Goal: Find specific page/section: Find specific page/section

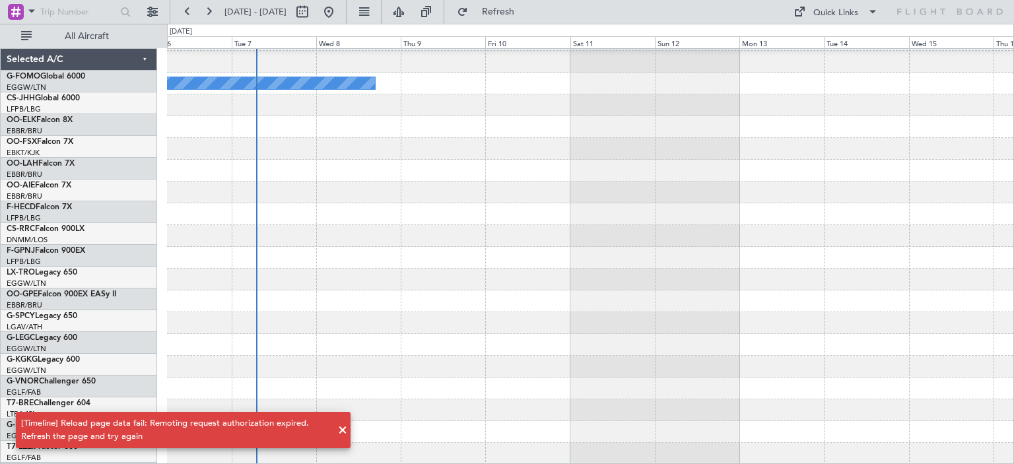
scroll to position [281, 0]
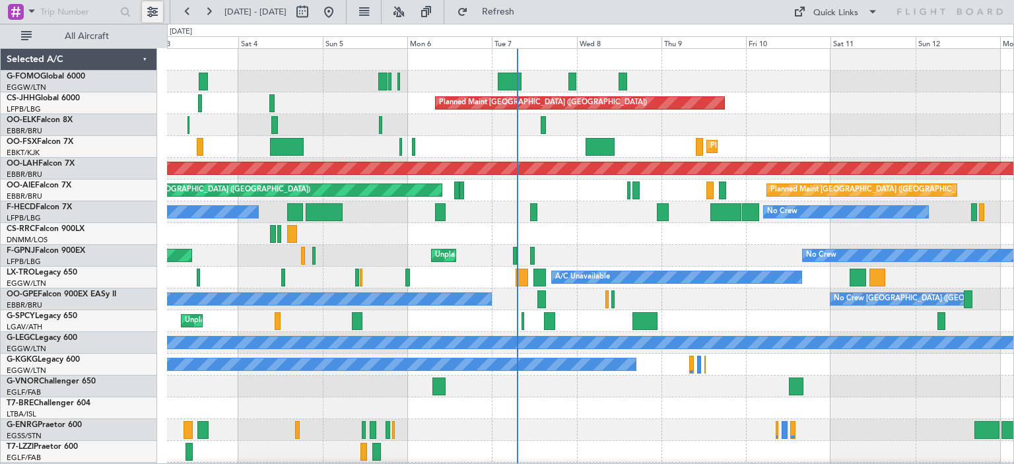
click at [153, 10] on button at bounding box center [152, 11] width 21 height 21
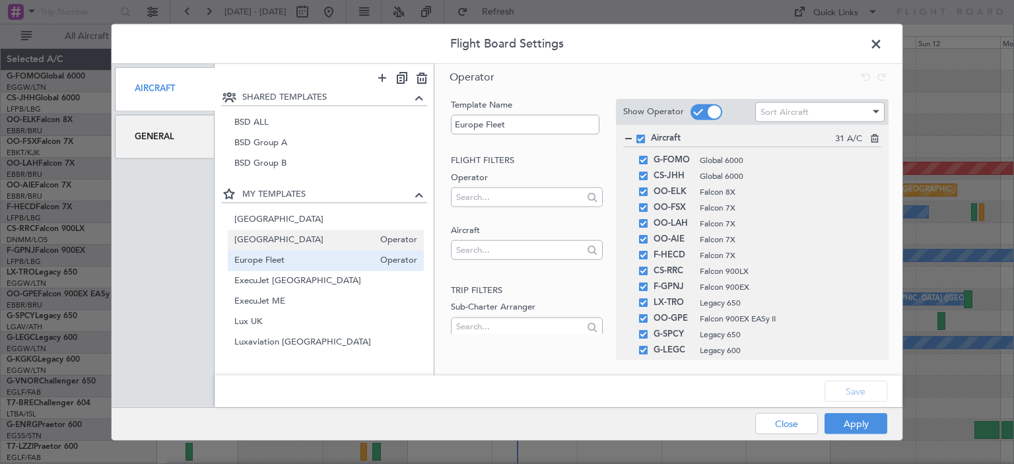
click at [310, 242] on span "[GEOGRAPHIC_DATA]" at bounding box center [304, 241] width 140 height 14
type input "[GEOGRAPHIC_DATA]"
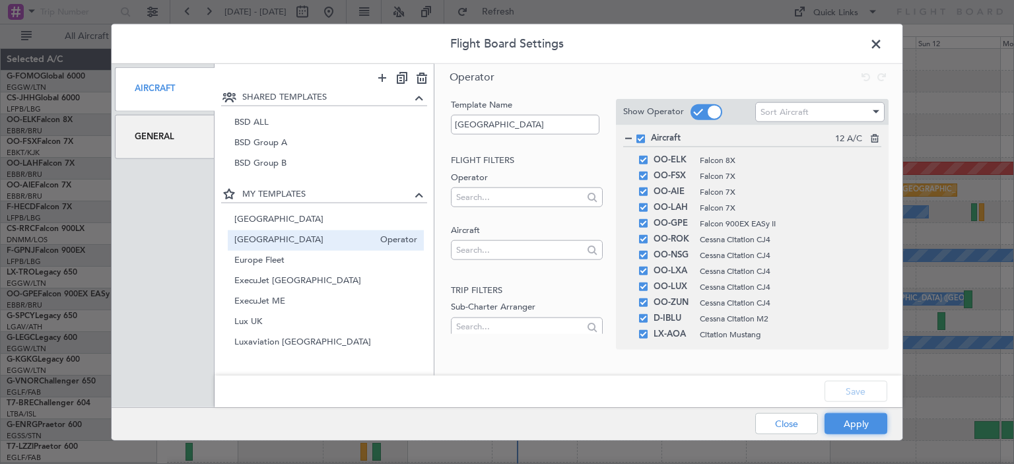
click at [851, 418] on button "Apply" at bounding box center [856, 423] width 63 height 21
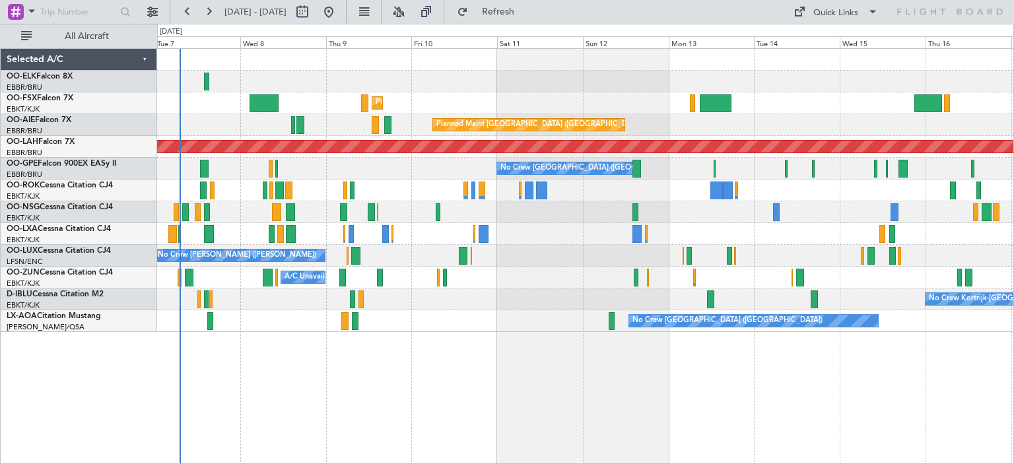
click at [367, 251] on div "Planned Maint Kortrijk-[GEOGRAPHIC_DATA] Planned Maint [GEOGRAPHIC_DATA] ([GEOG…" at bounding box center [585, 190] width 856 height 283
click at [409, 13] on button at bounding box center [398, 11] width 21 height 21
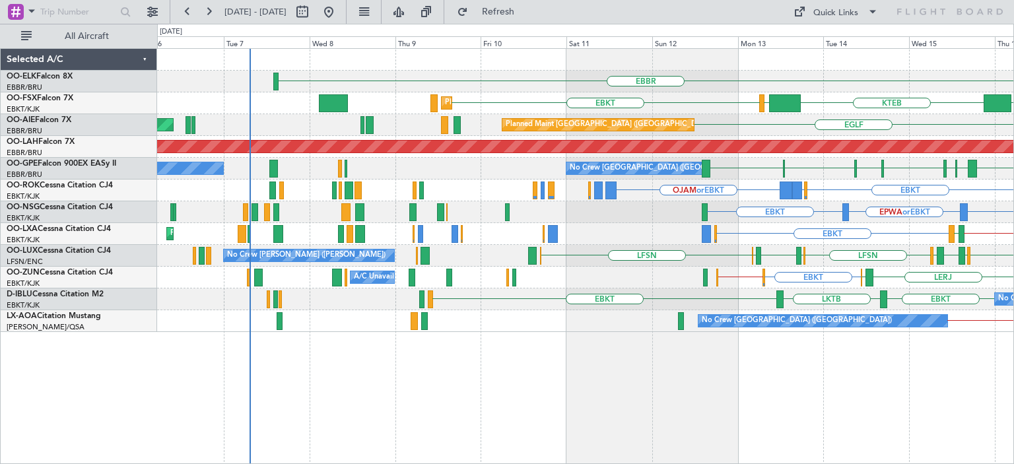
click at [732, 287] on div "EBBR KTEB LIMC EBKT Planned Maint [GEOGRAPHIC_DATA]-[GEOGRAPHIC_DATA] LOWS EBKT…" at bounding box center [507, 244] width 1014 height 440
